Goal: Information Seeking & Learning: Learn about a topic

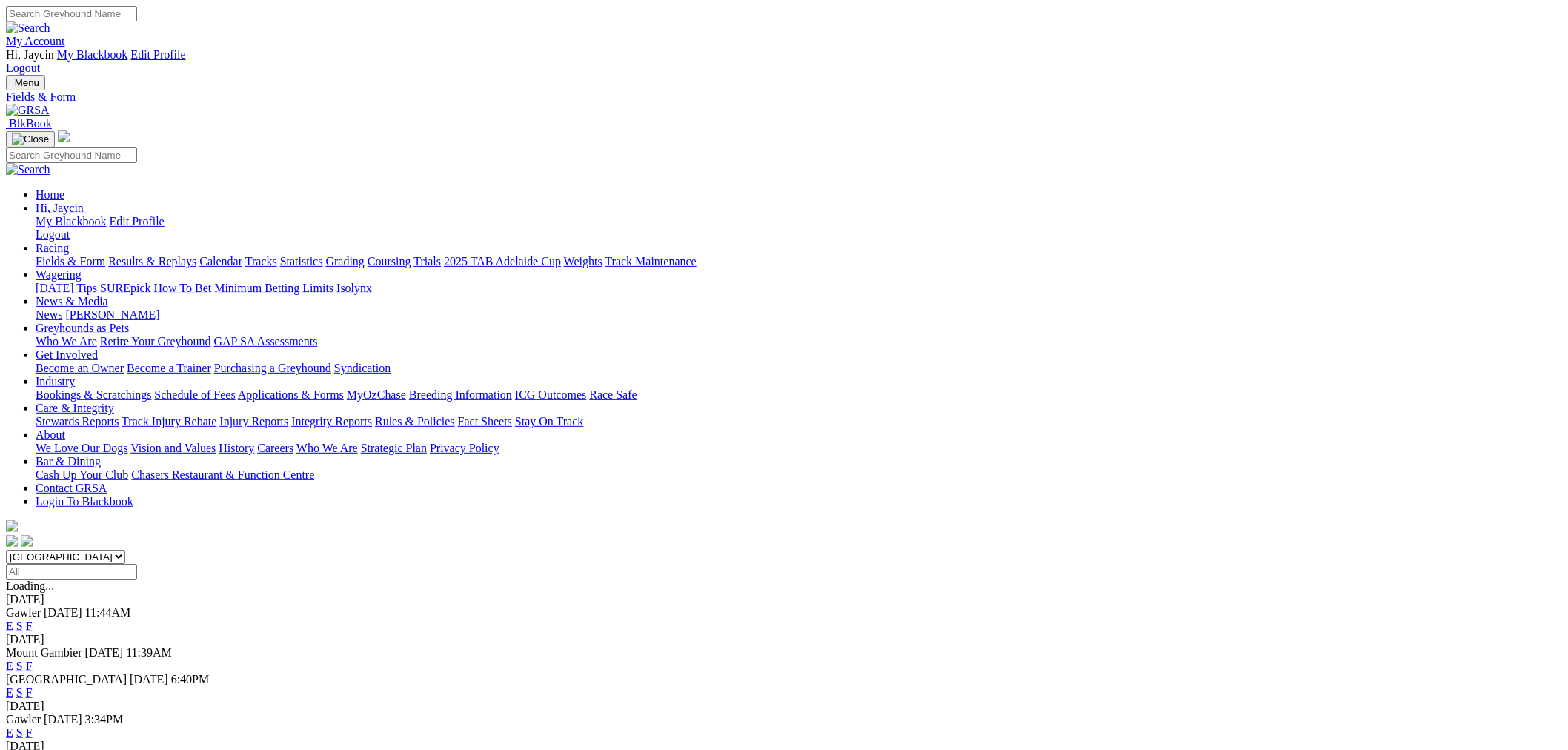
click at [125, 550] on select "South Australia New South Wales Northern Territory Queensland Tasmania Victoria…" at bounding box center [66, 556] width 119 height 14
select select "QLD"
click at [125, 550] on select "South Australia New South Wales Northern Territory Queensland Tasmania Victoria…" at bounding box center [66, 556] width 119 height 14
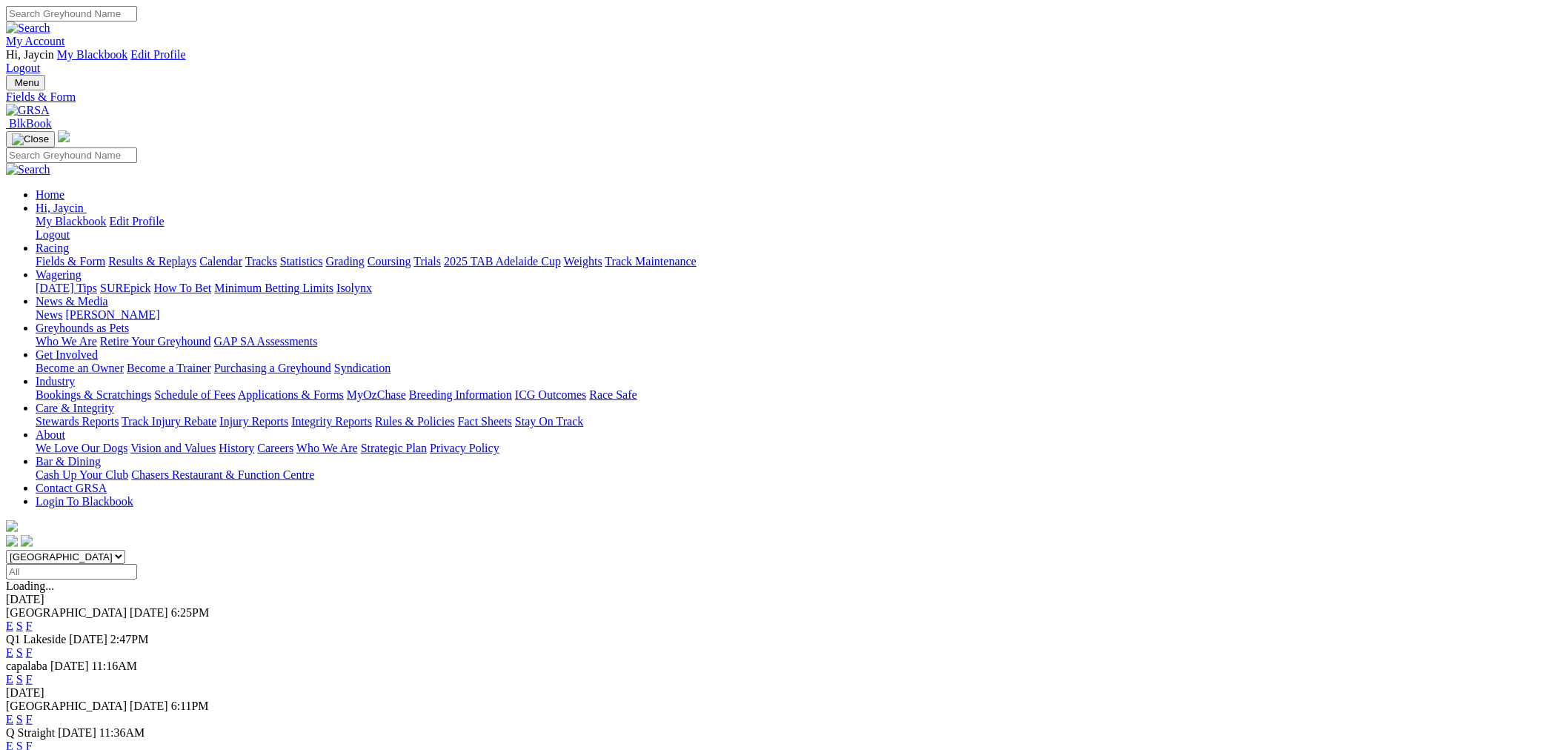
click at [13, 620] on link "E" at bounding box center [10, 626] width 7 height 13
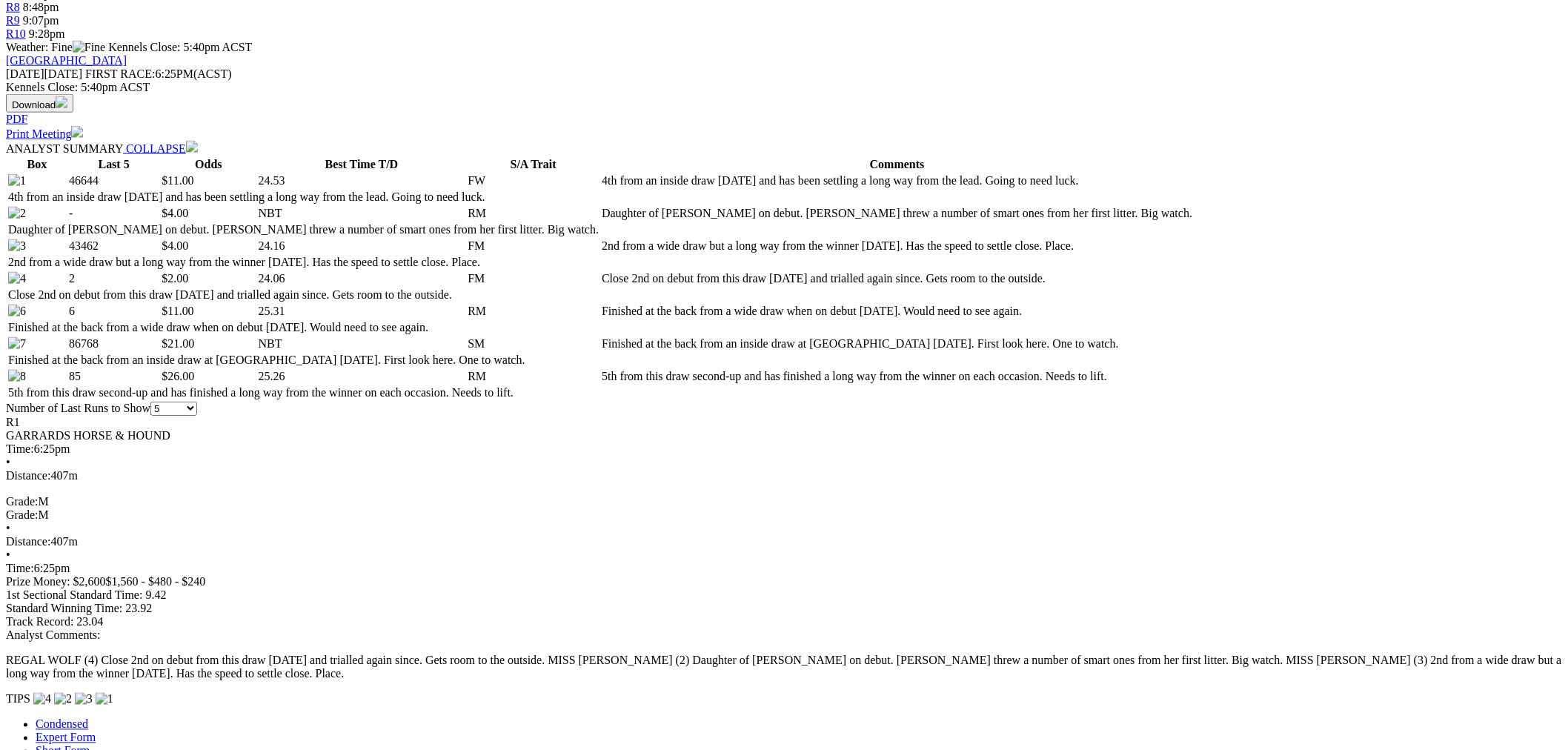
scroll to position [1097, 0]
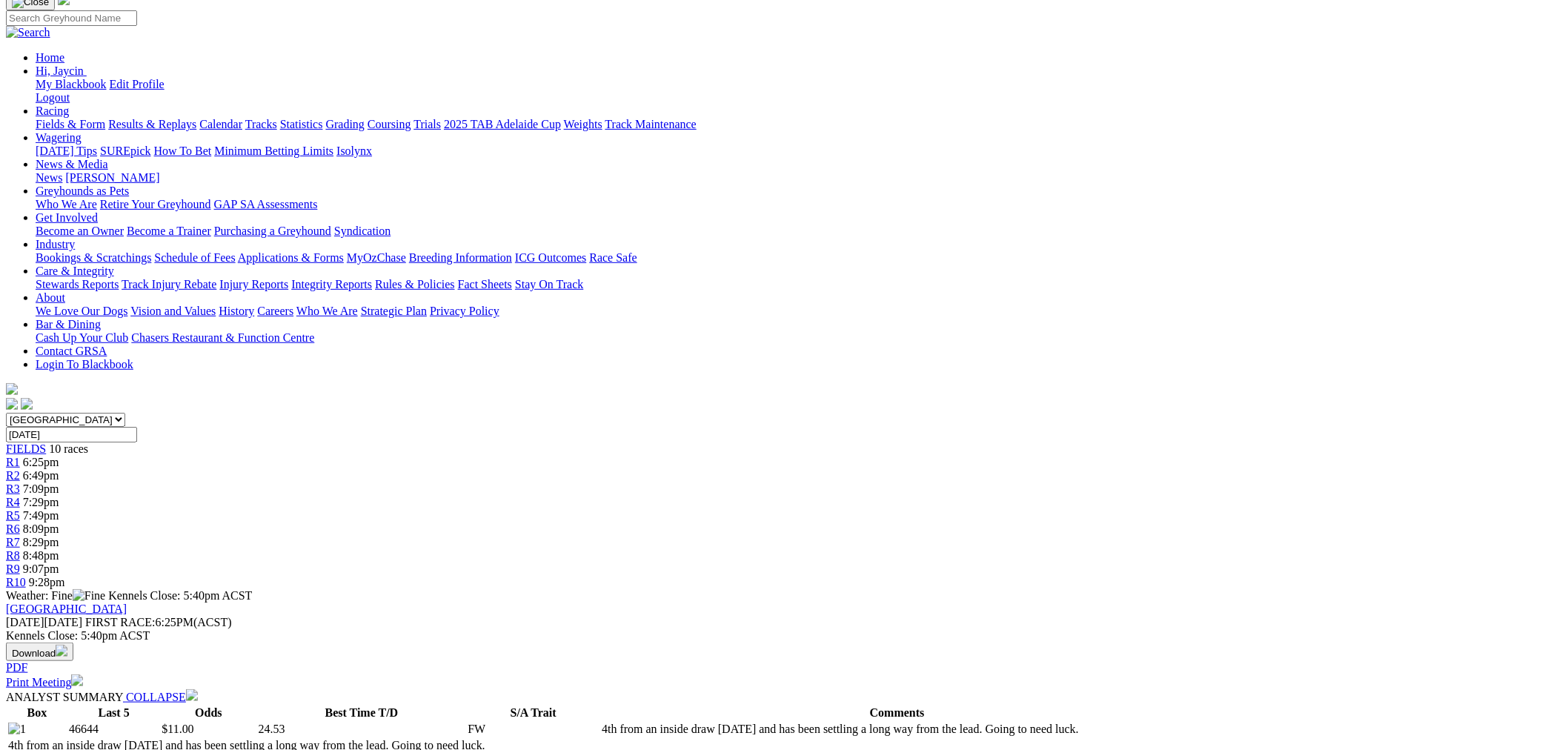
scroll to position [0, 0]
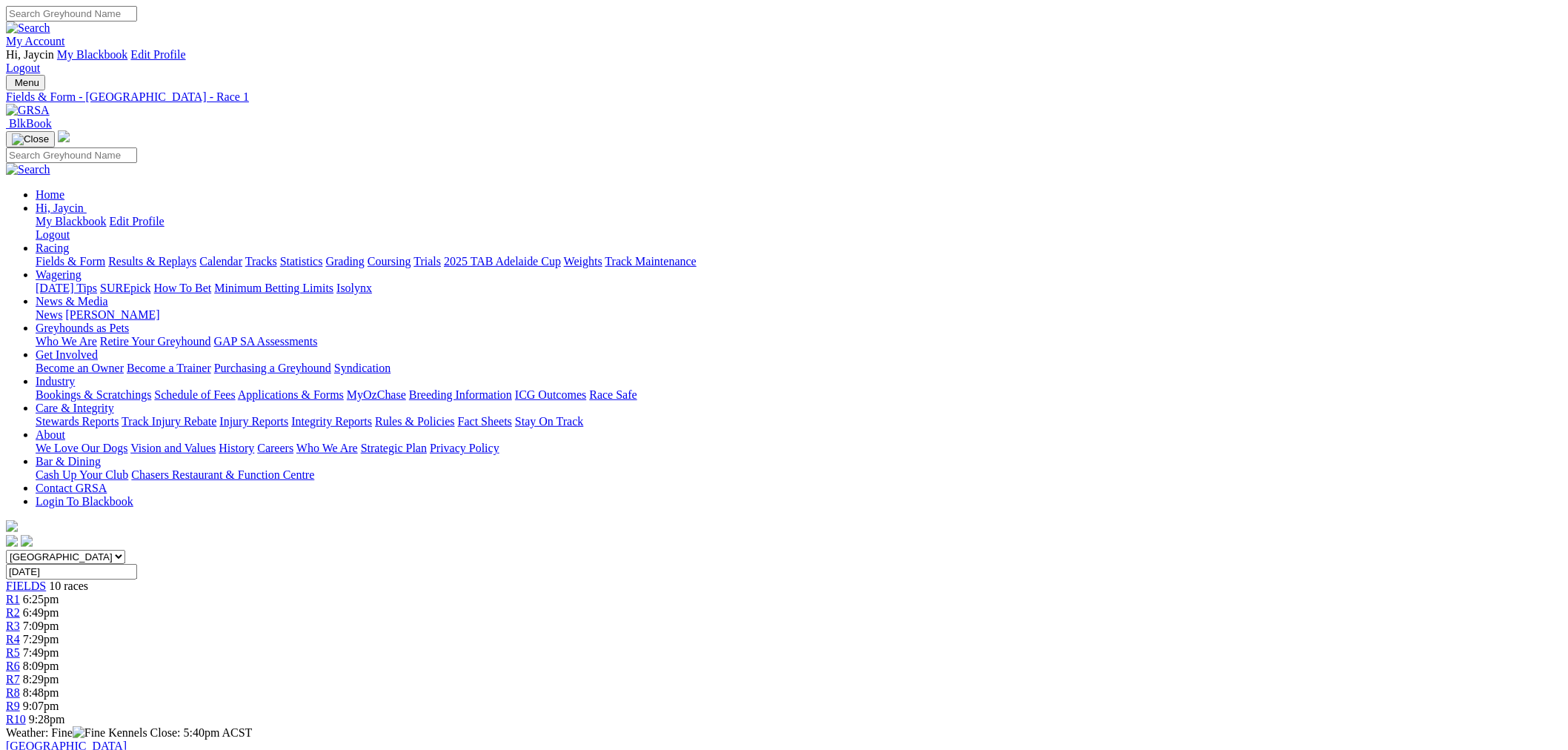
click at [20, 606] on link "R2" at bounding box center [13, 612] width 14 height 13
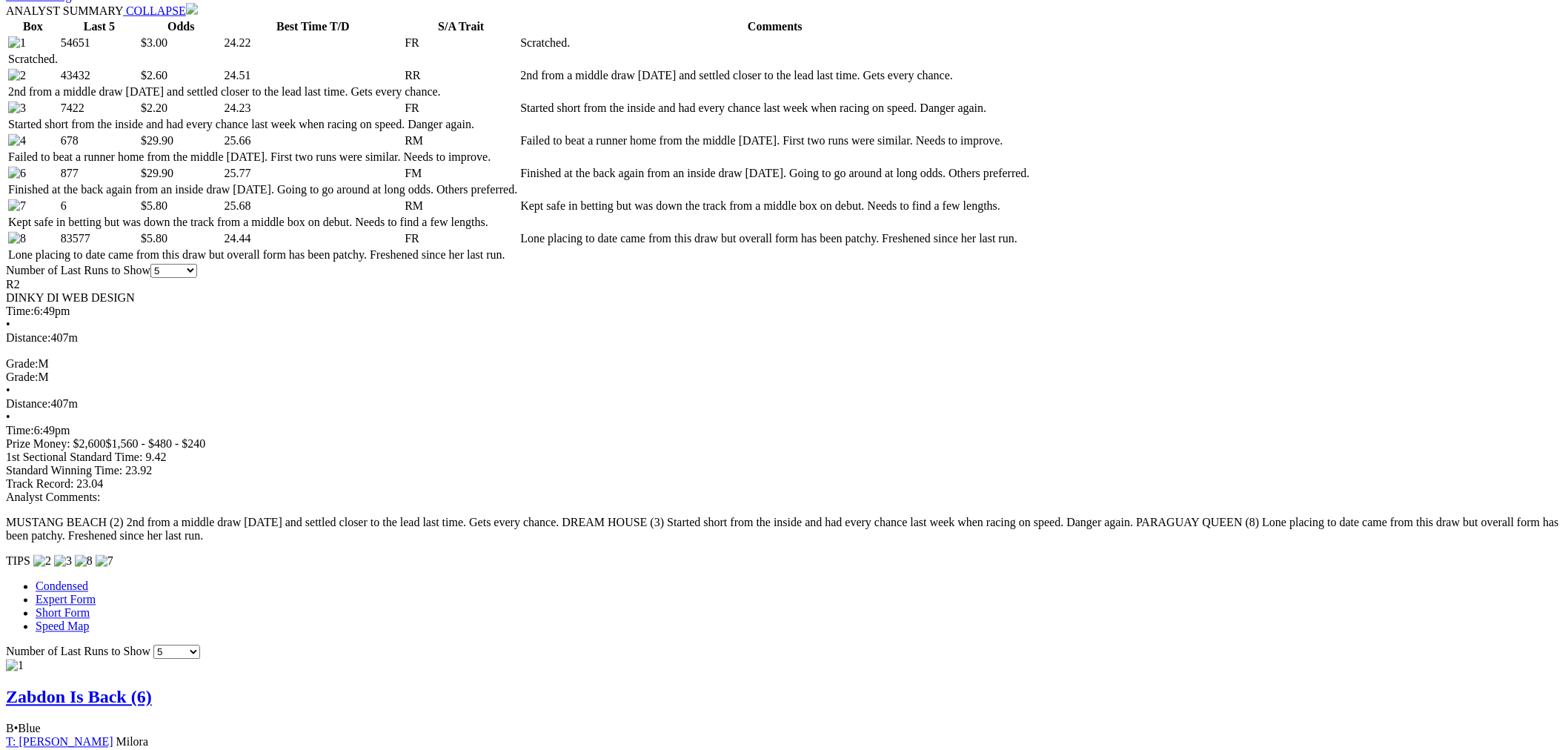
drag, startPoint x: 589, startPoint y: 460, endPoint x: 594, endPoint y: 451, distance: 10.3
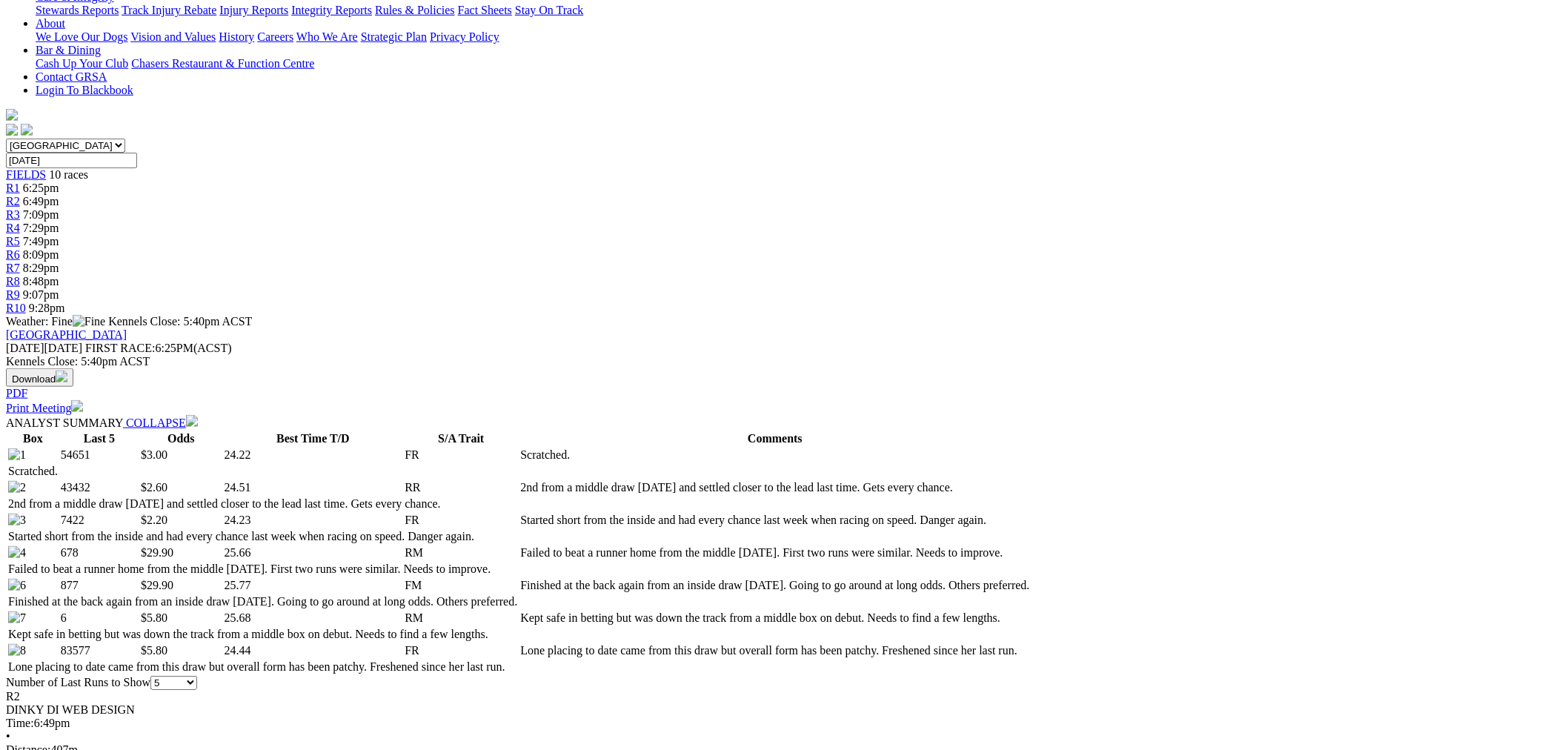
scroll to position [0, 0]
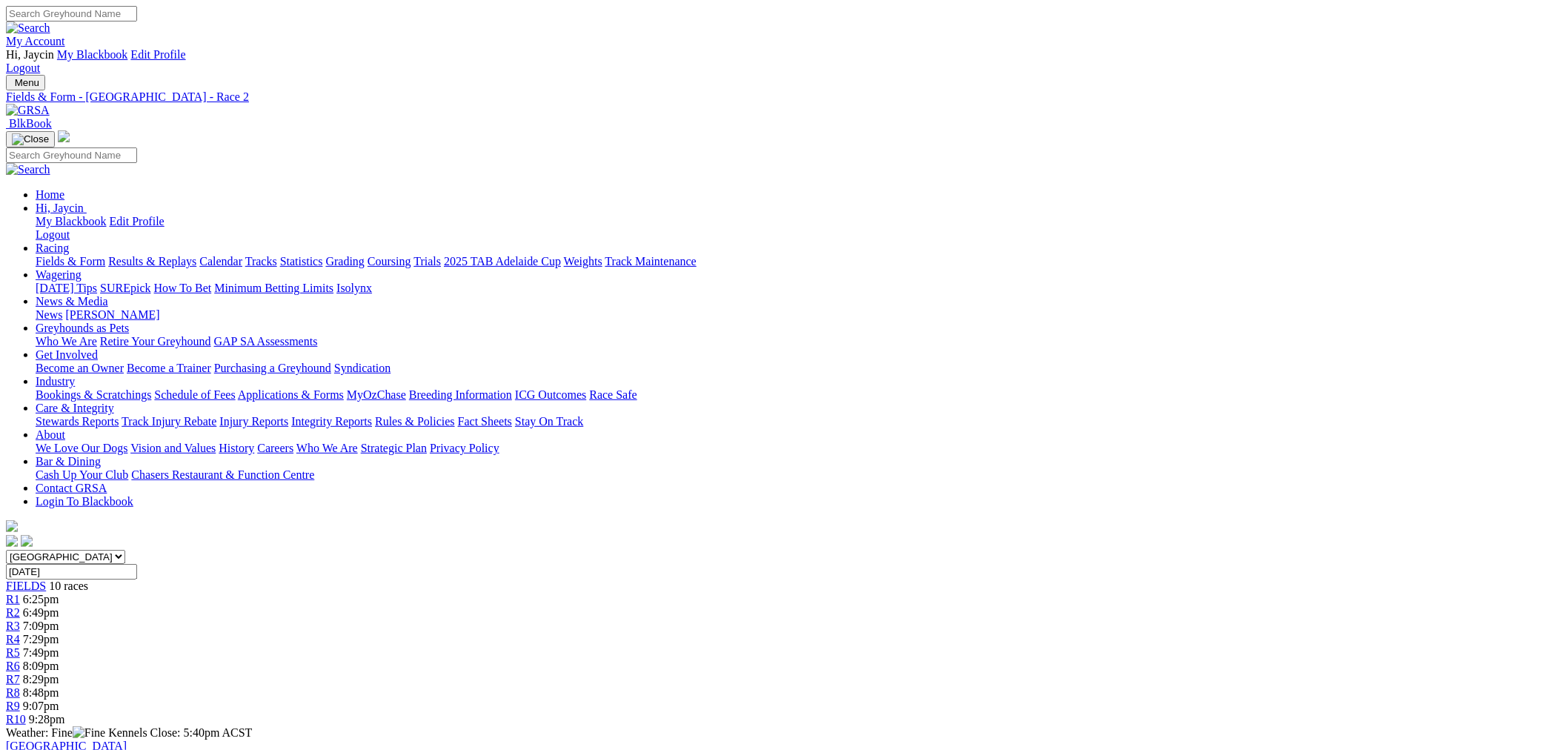
click at [60, 620] on span "7:09pm" at bounding box center [41, 626] width 36 height 13
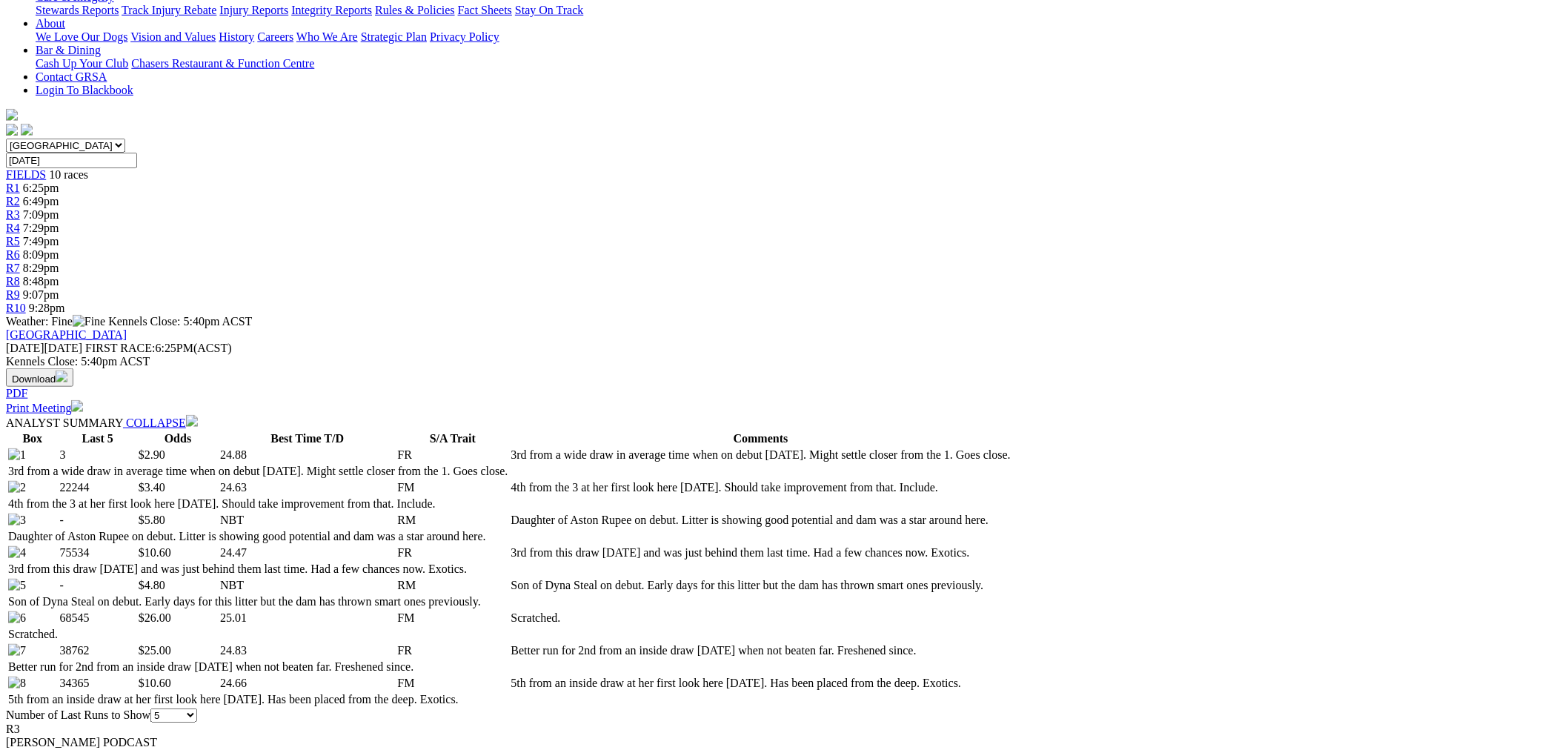
scroll to position [411, 0]
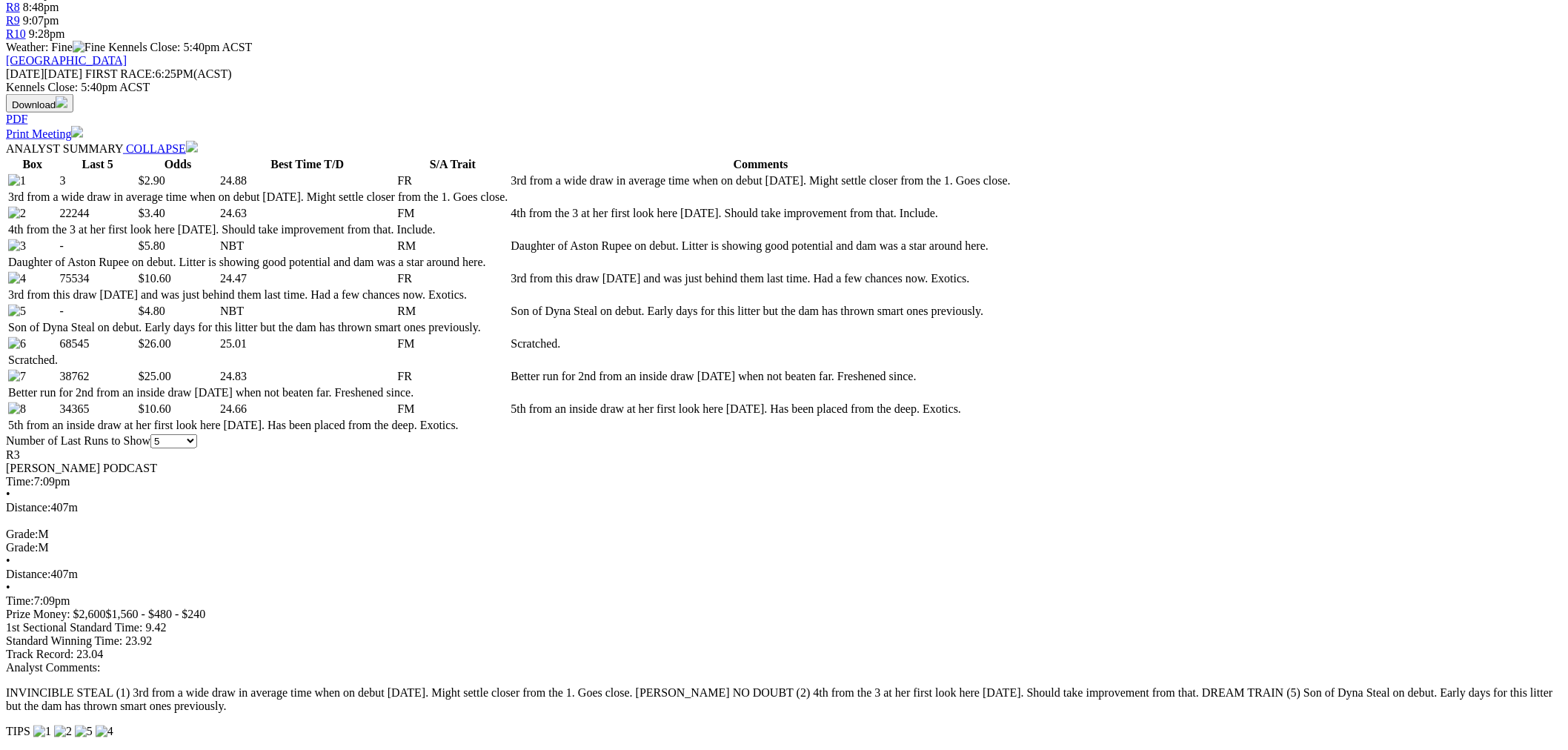
drag, startPoint x: 283, startPoint y: 284, endPoint x: 726, endPoint y: 412, distance: 461.1
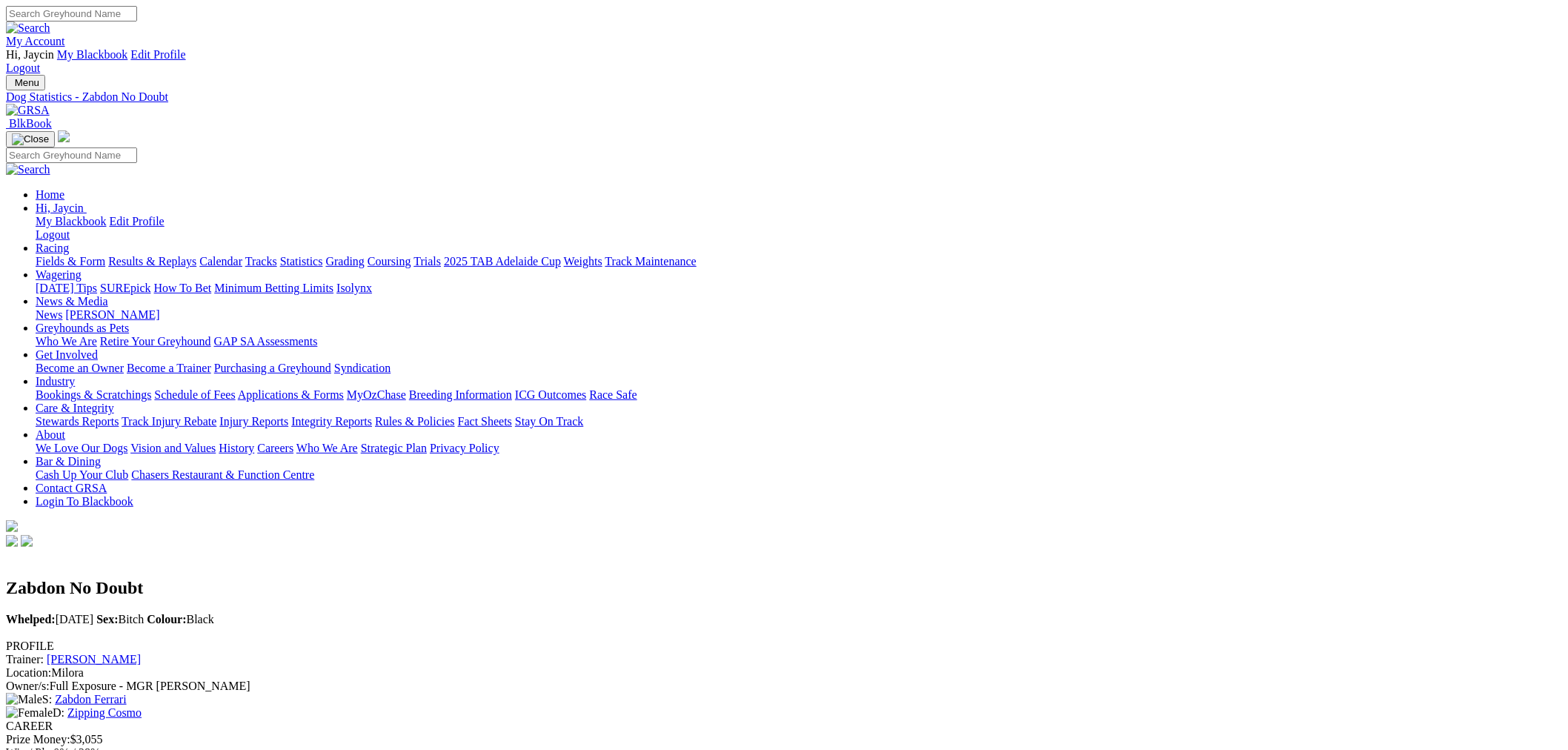
scroll to position [549, 0]
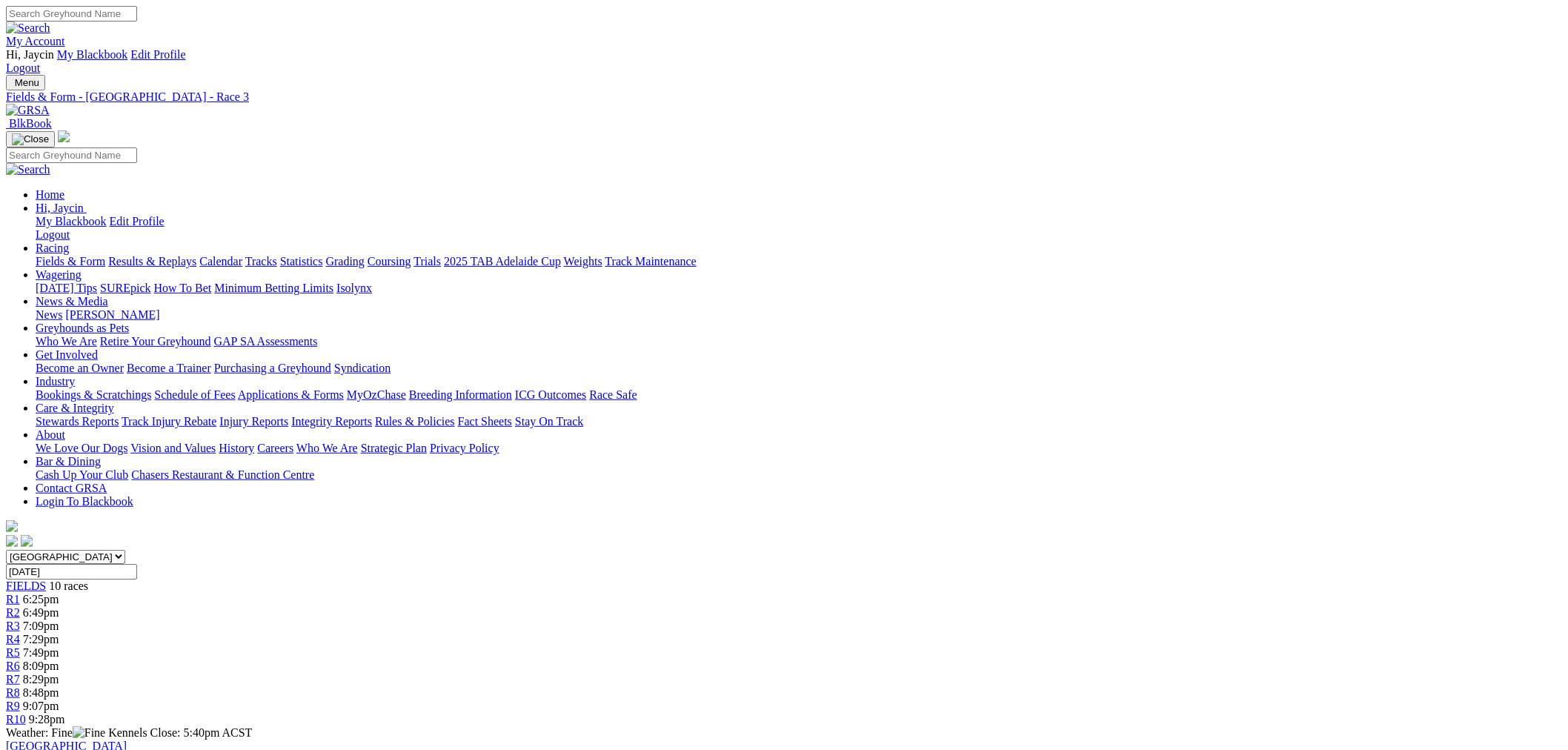
scroll to position [411, 0]
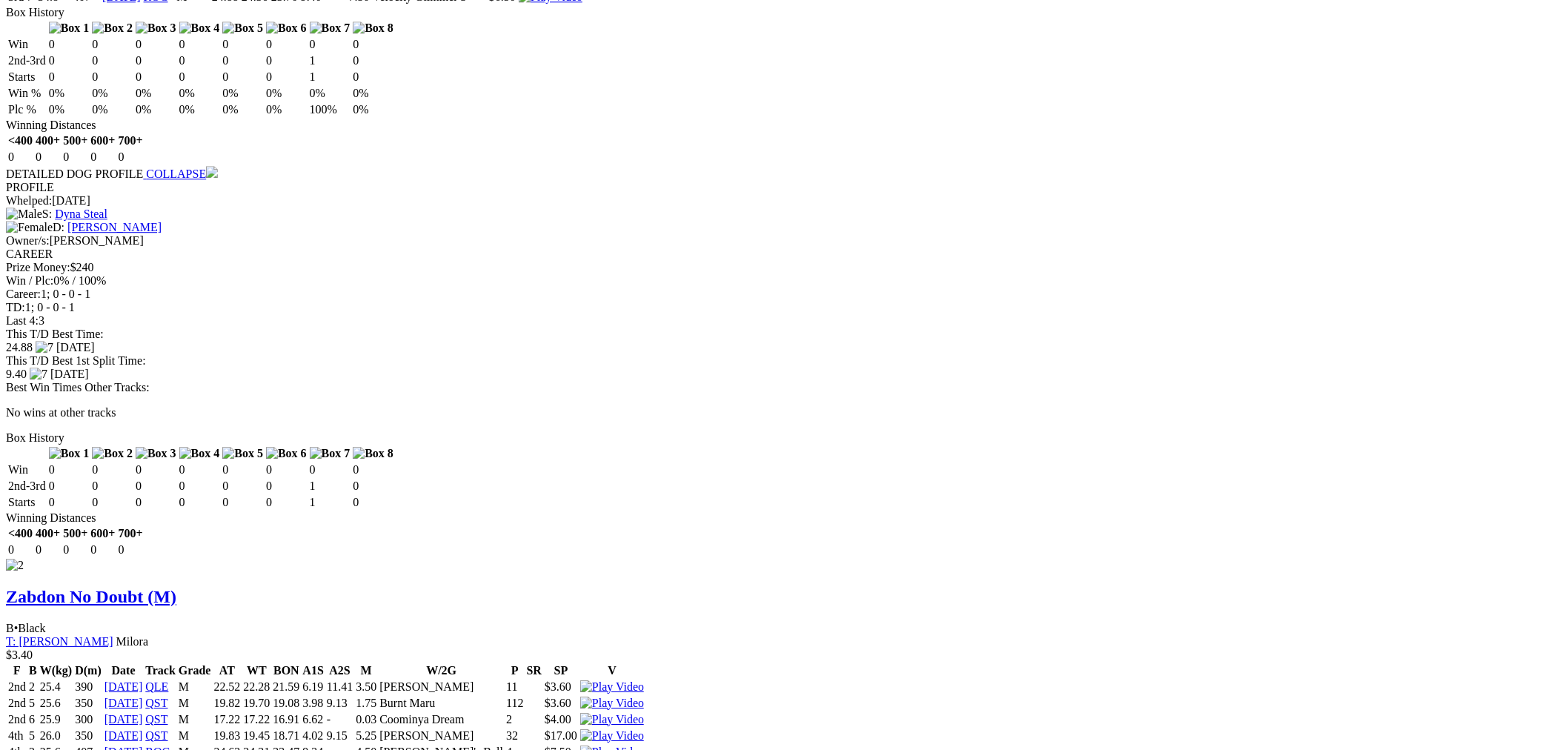
scroll to position [2057, 0]
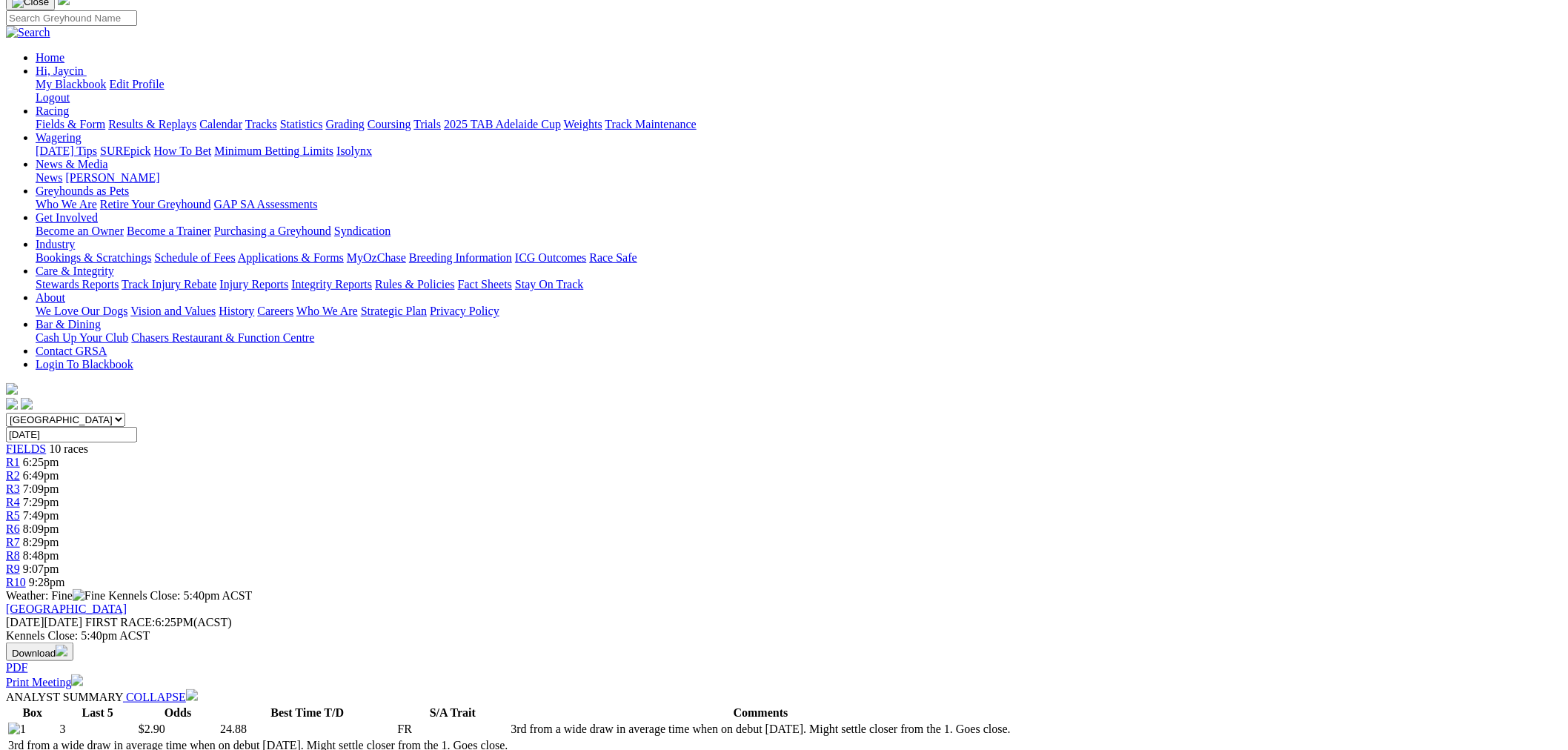
scroll to position [685, 0]
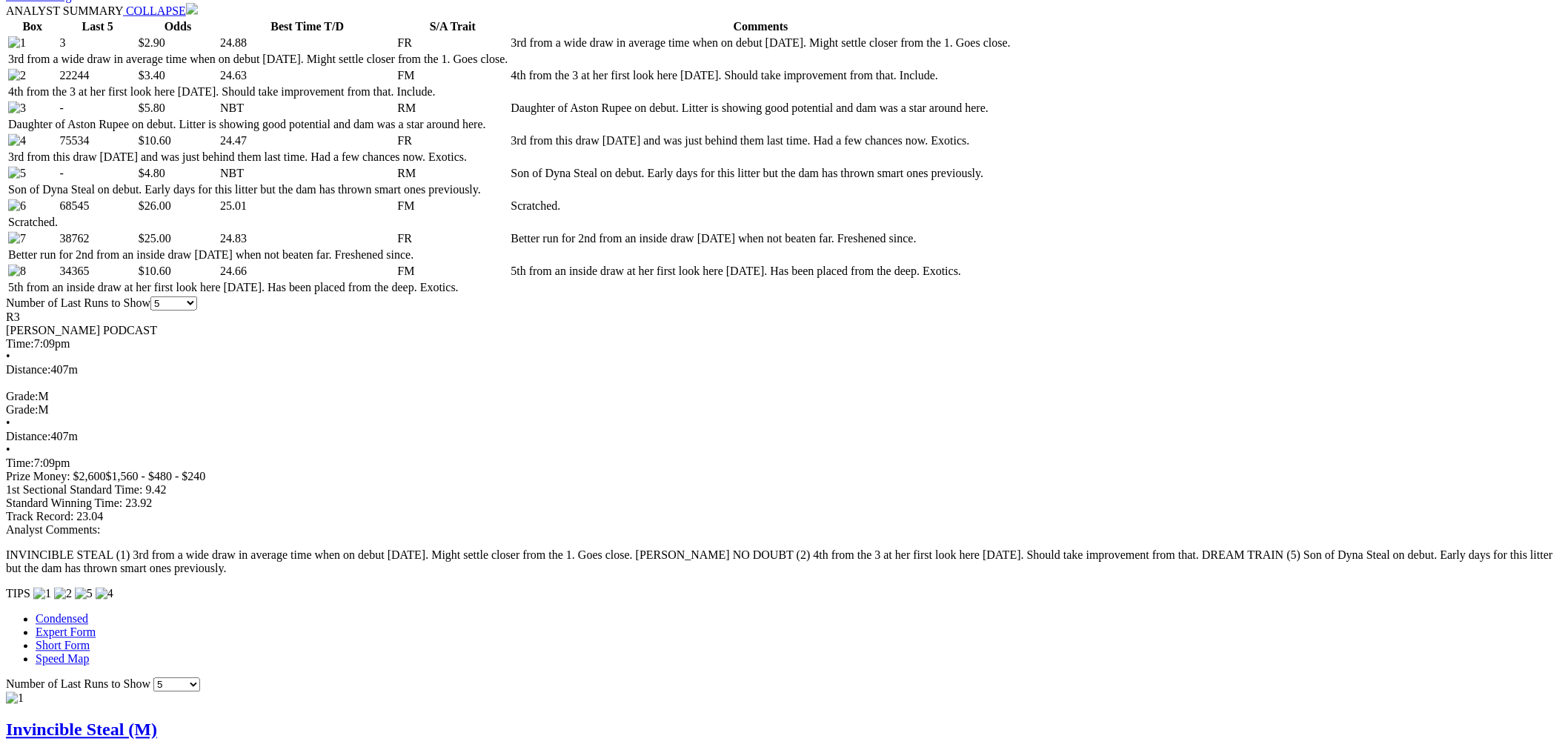
scroll to position [0, 0]
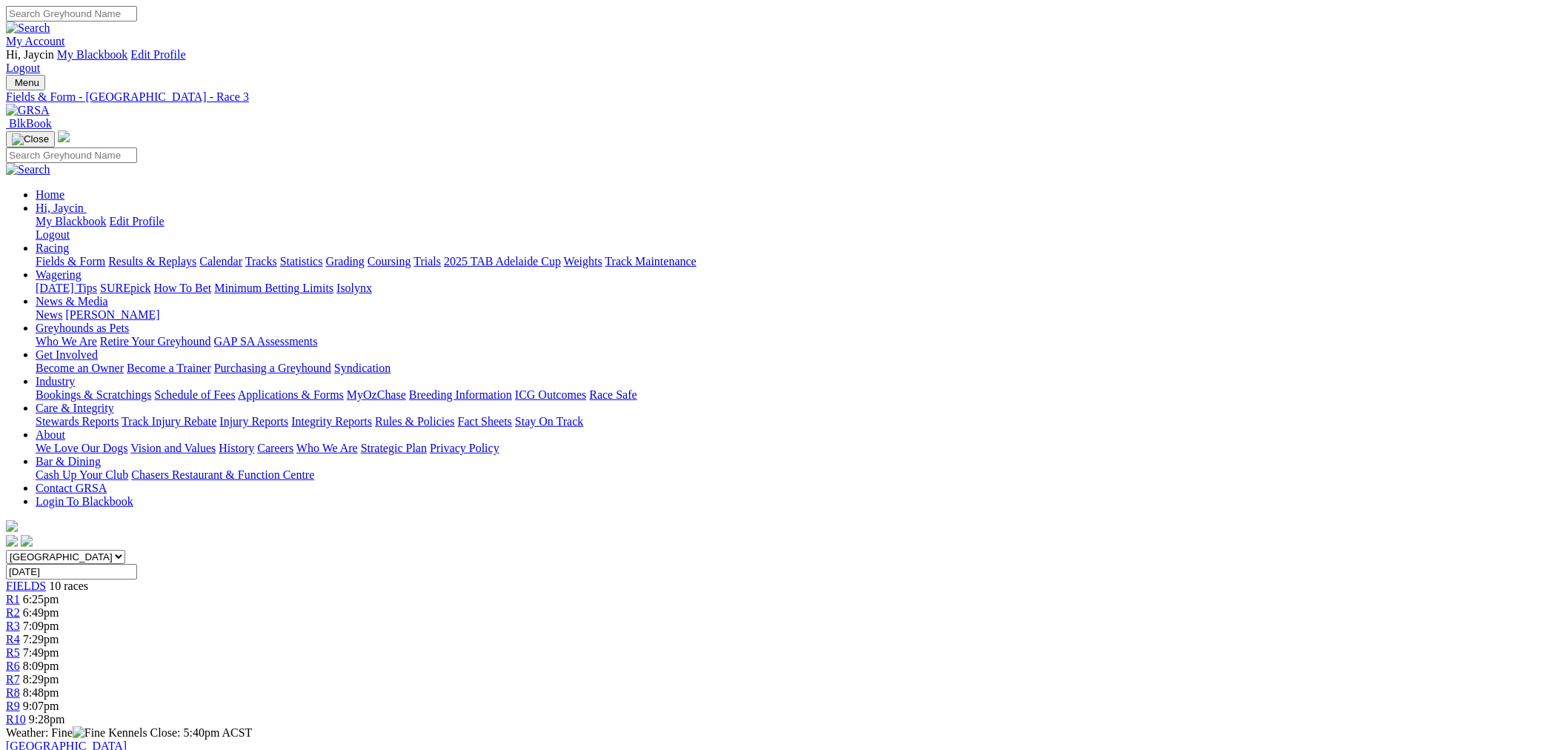
click at [20, 659] on span "R6" at bounding box center [13, 665] width 14 height 13
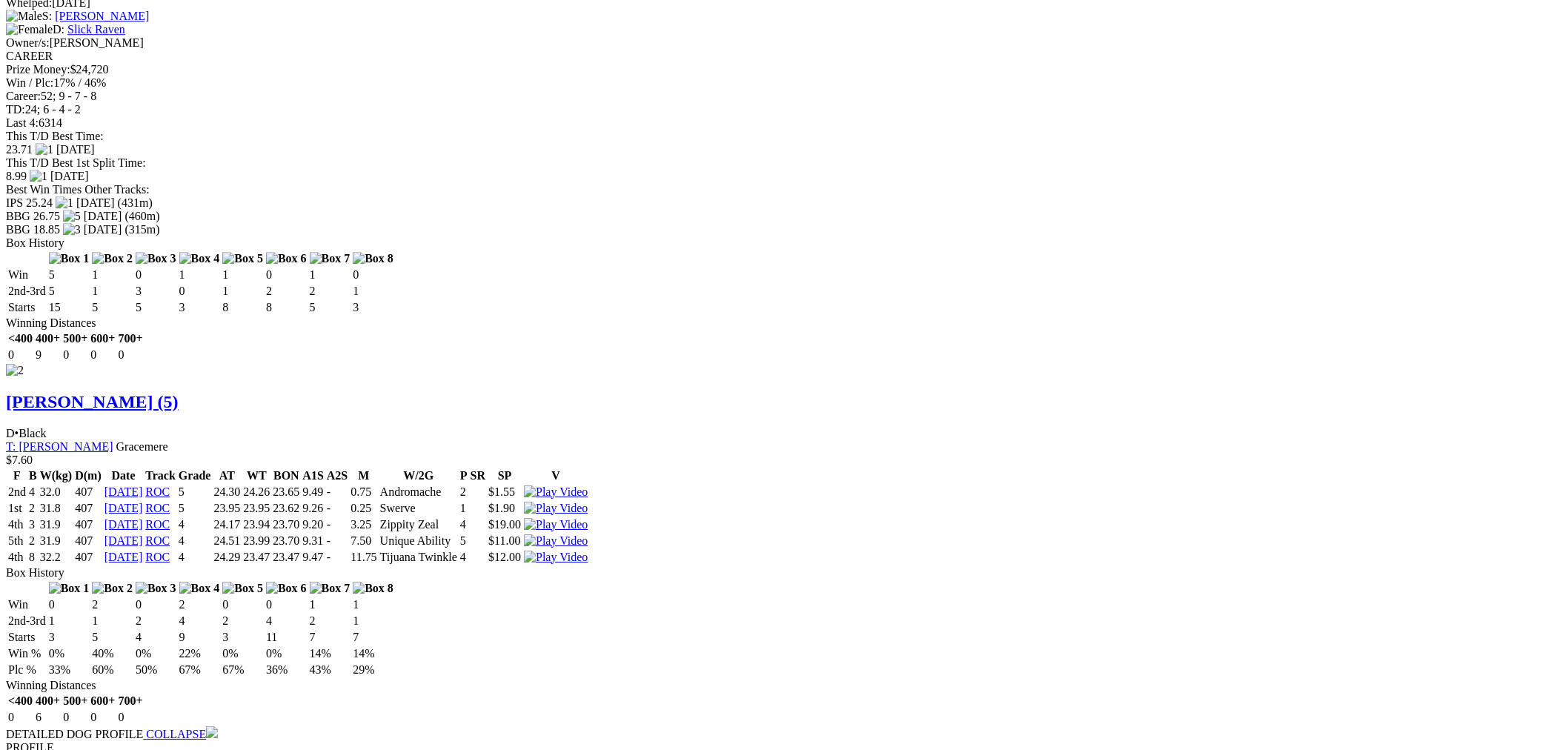
scroll to position [1920, 0]
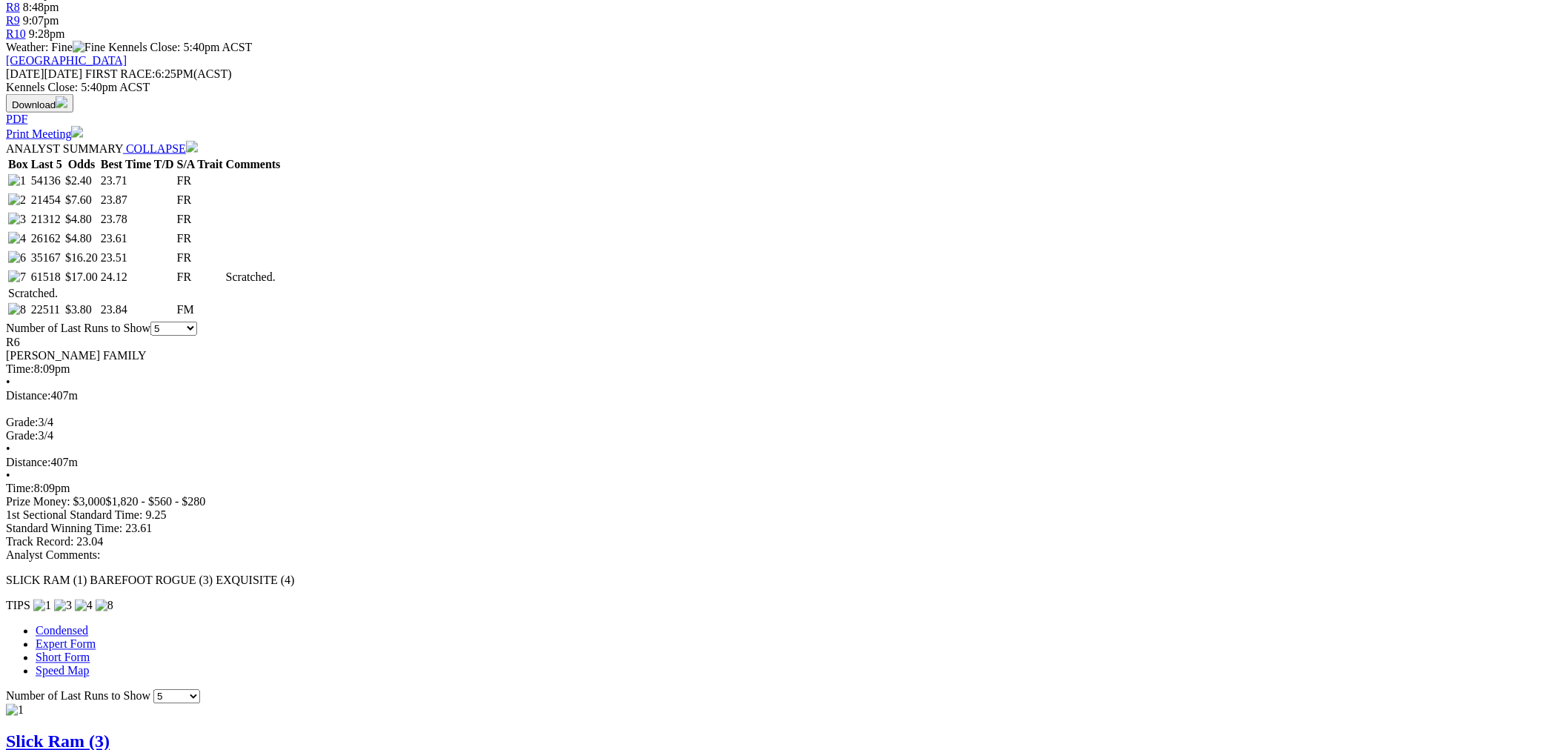
scroll to position [0, 0]
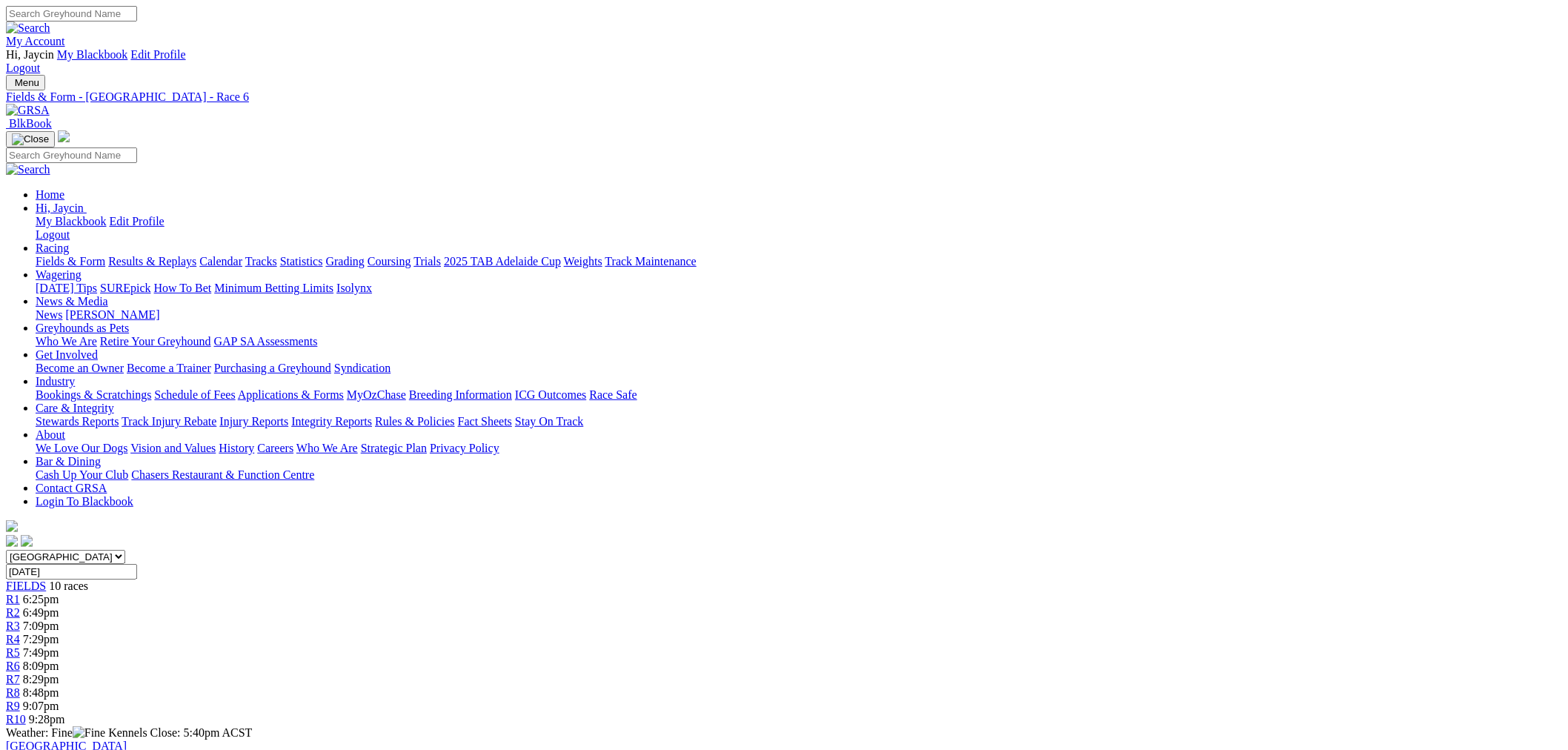
click at [962, 673] on div "R7 8:29pm" at bounding box center [784, 679] width 1556 height 13
click at [60, 686] on span "8:48pm" at bounding box center [41, 692] width 36 height 13
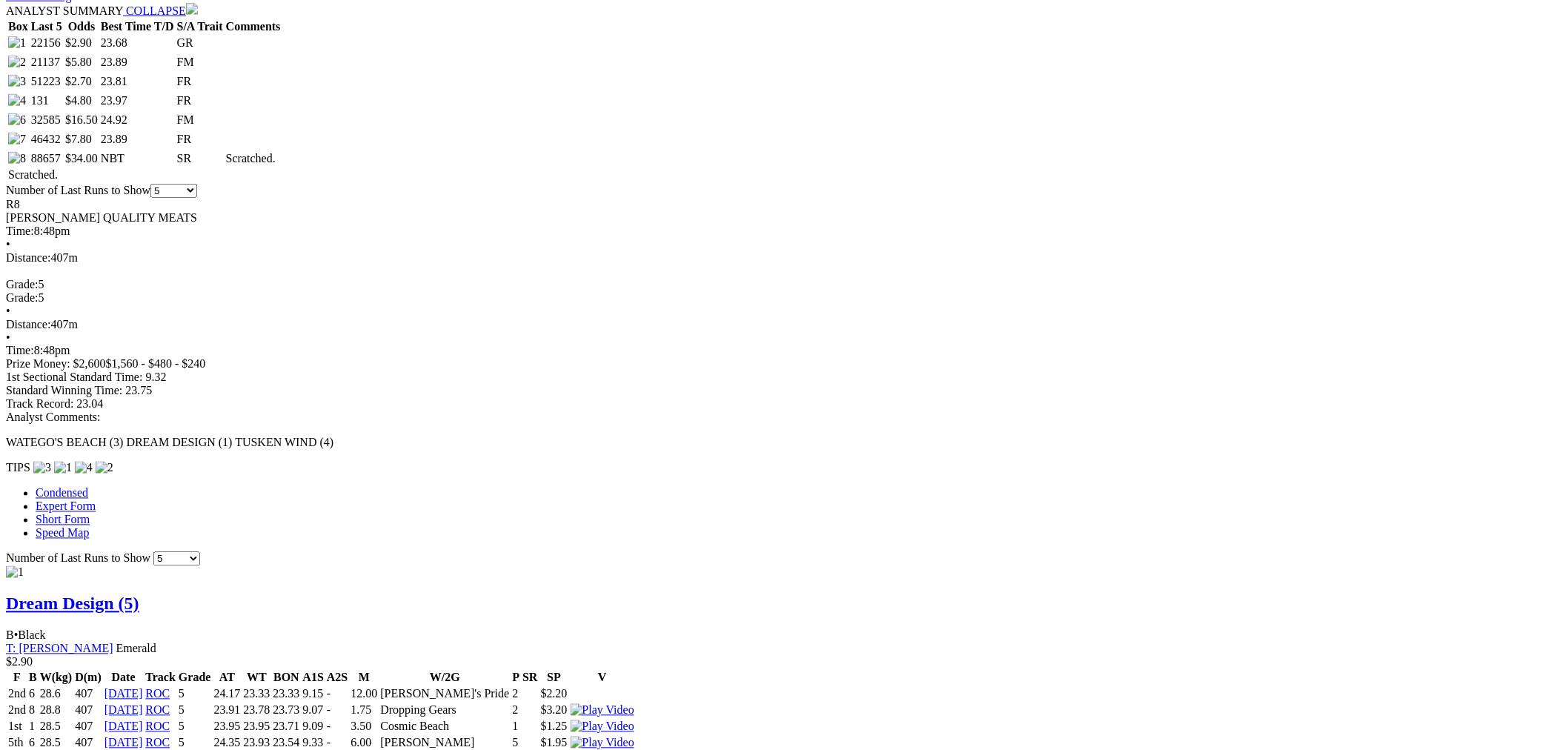
scroll to position [685, 0]
